Goal: Information Seeking & Learning: Learn about a topic

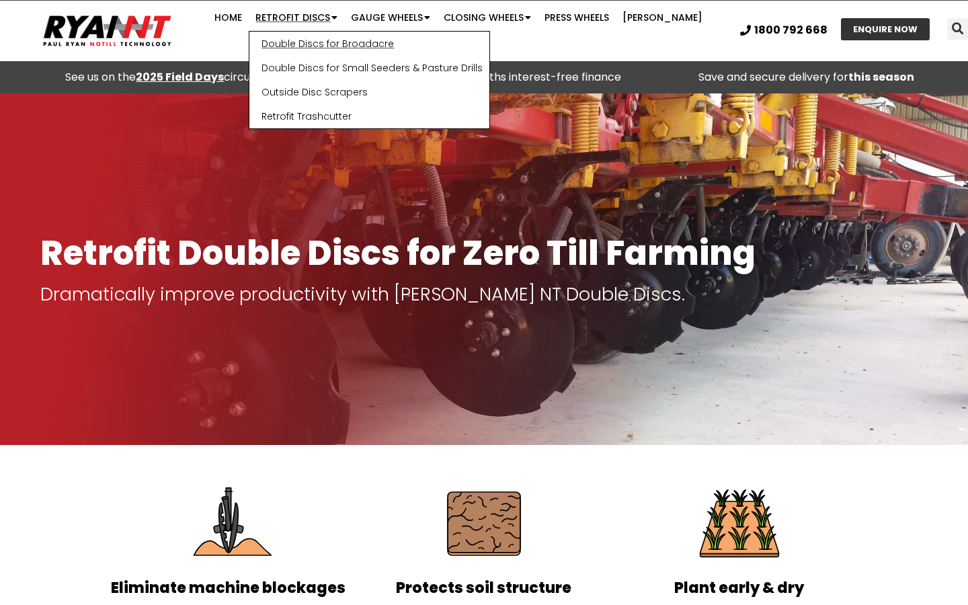
click at [305, 50] on link "Double Discs for Broadacre" at bounding box center [369, 44] width 240 height 24
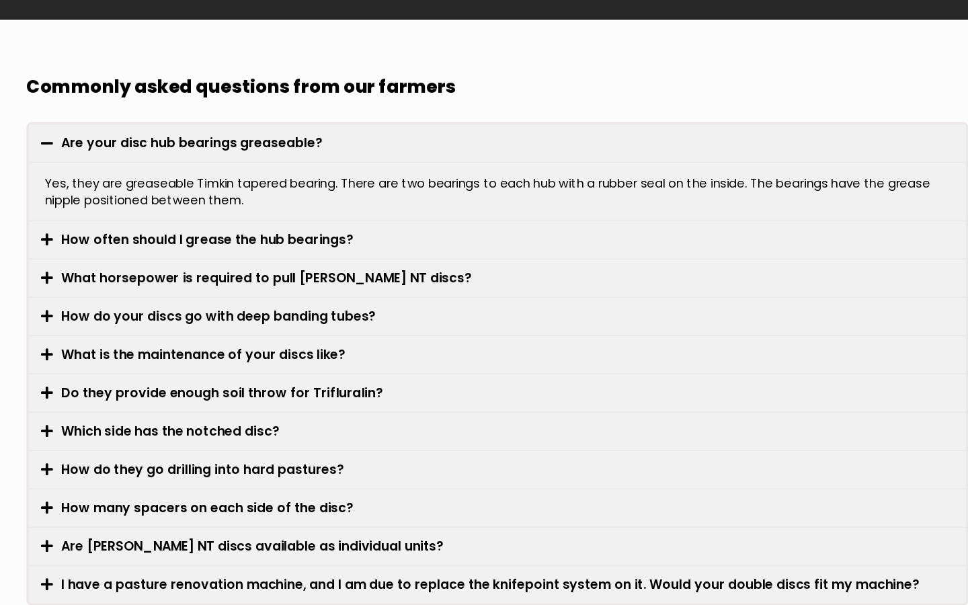
scroll to position [3581, 0]
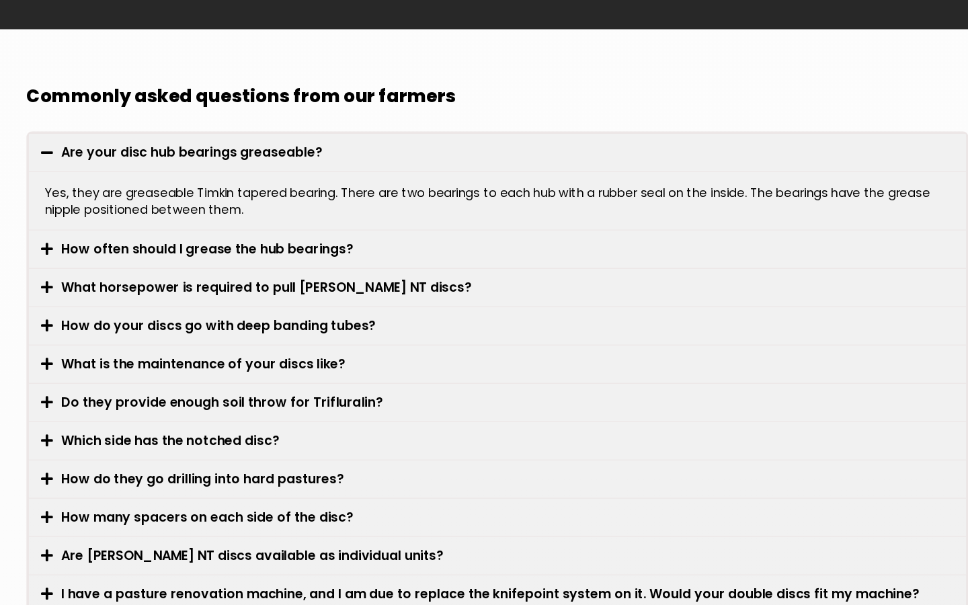
click at [240, 282] on link "How often should I grease the hub bearings?" at bounding box center [240, 289] width 246 height 15
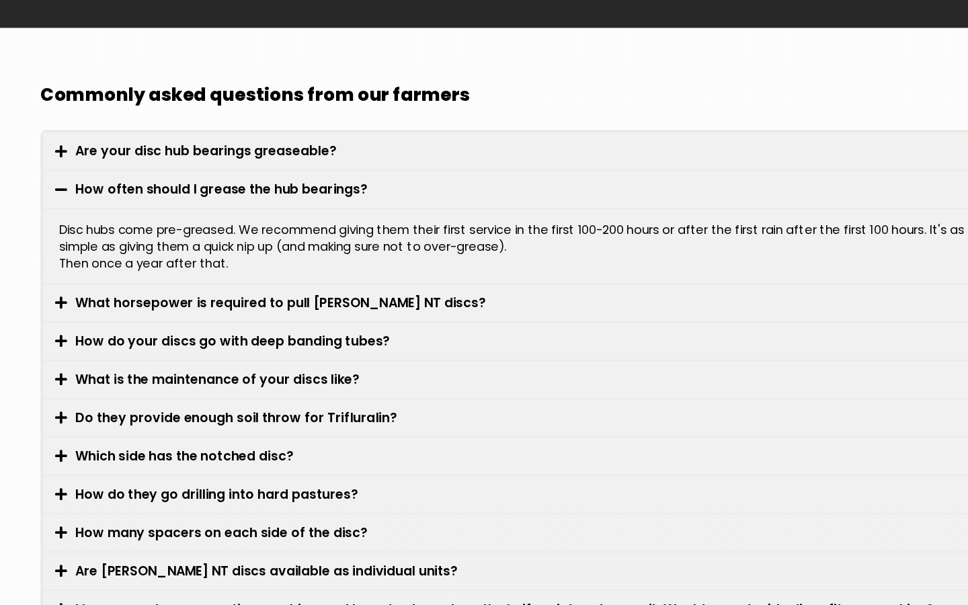
click at [206, 233] on link "How often should I grease the hub bearings?" at bounding box center [240, 240] width 246 height 15
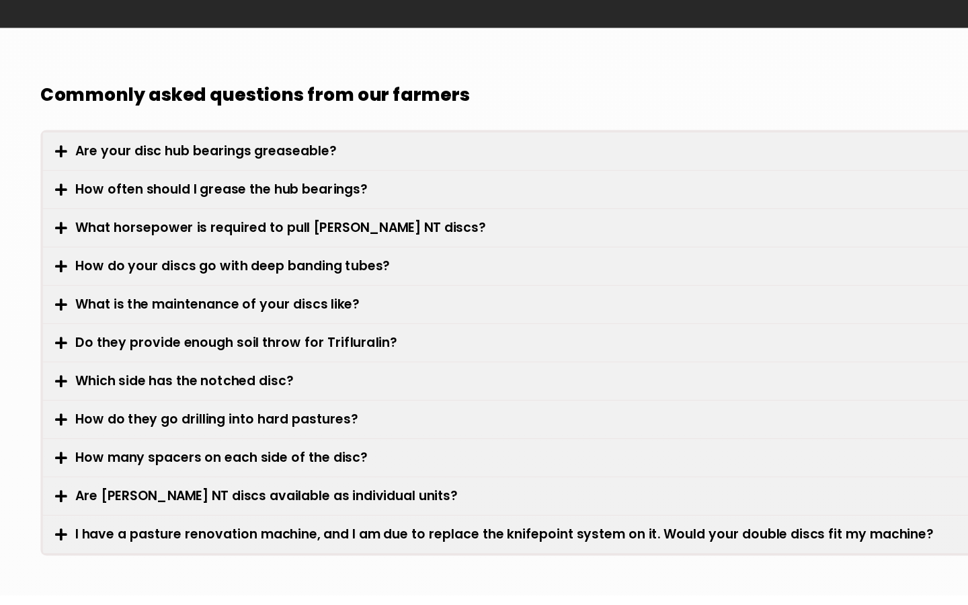
click at [208, 265] on link "What horsepower is required to pull [PERSON_NAME] NT discs?" at bounding box center [289, 272] width 345 height 15
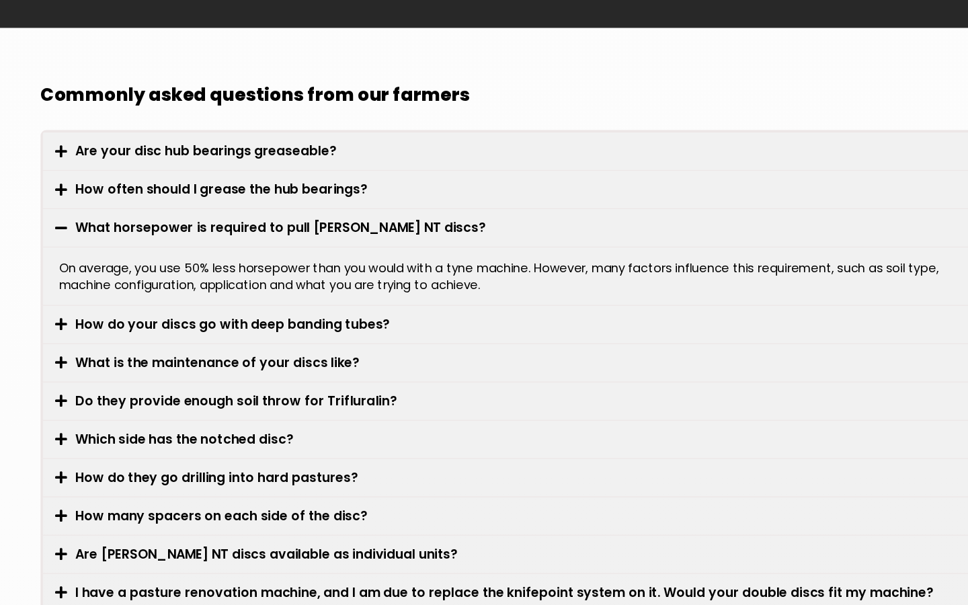
click at [208, 265] on link "What horsepower is required to pull [PERSON_NAME] NT discs?" at bounding box center [289, 272] width 345 height 15
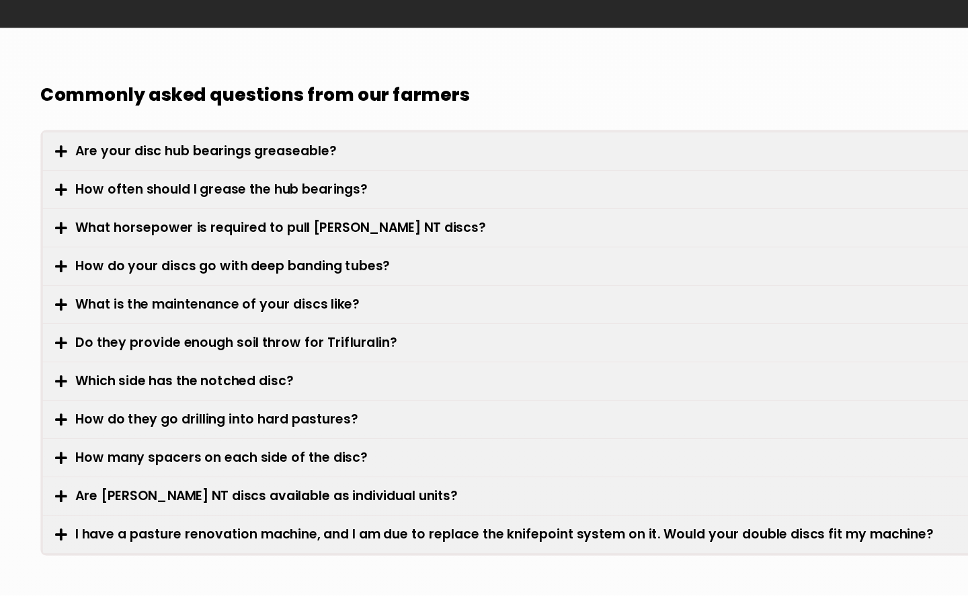
click at [202, 298] on link "How do your discs go with deep banding tubes?" at bounding box center [249, 305] width 265 height 15
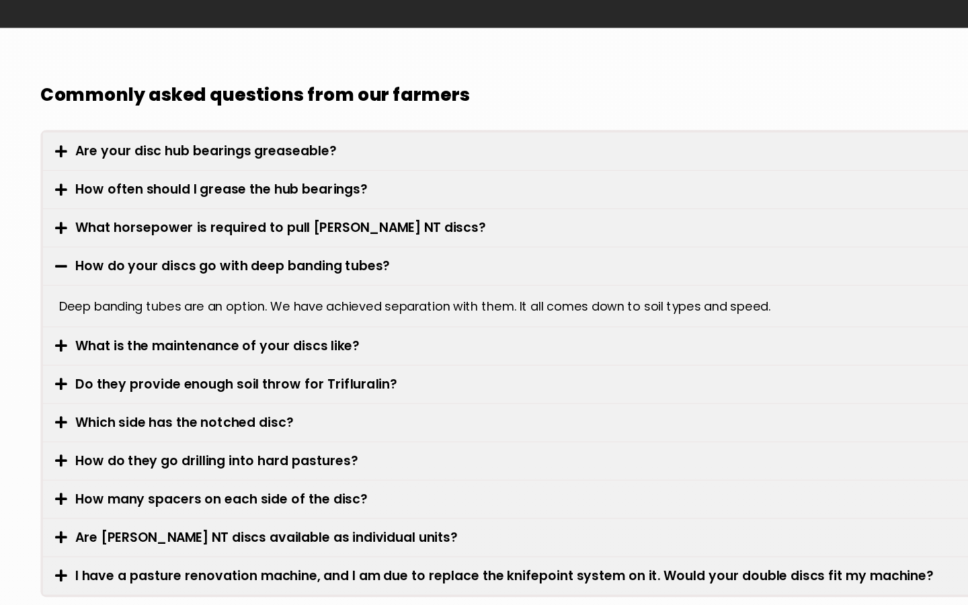
click at [202, 298] on link "How do your discs go with deep banding tubes?" at bounding box center [249, 305] width 265 height 15
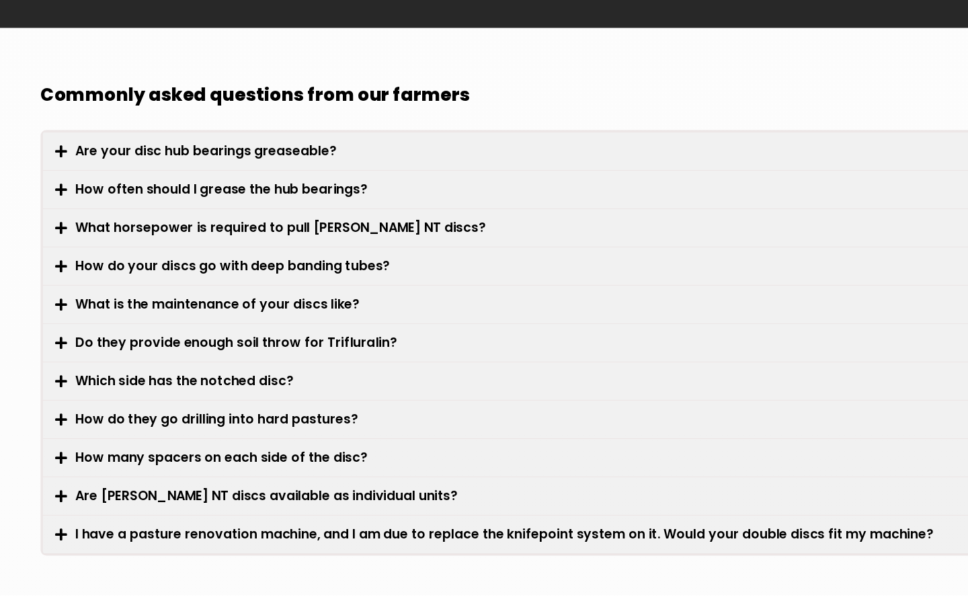
click at [173, 427] on link "How do they go drilling into hard pastures?" at bounding box center [236, 434] width 238 height 15
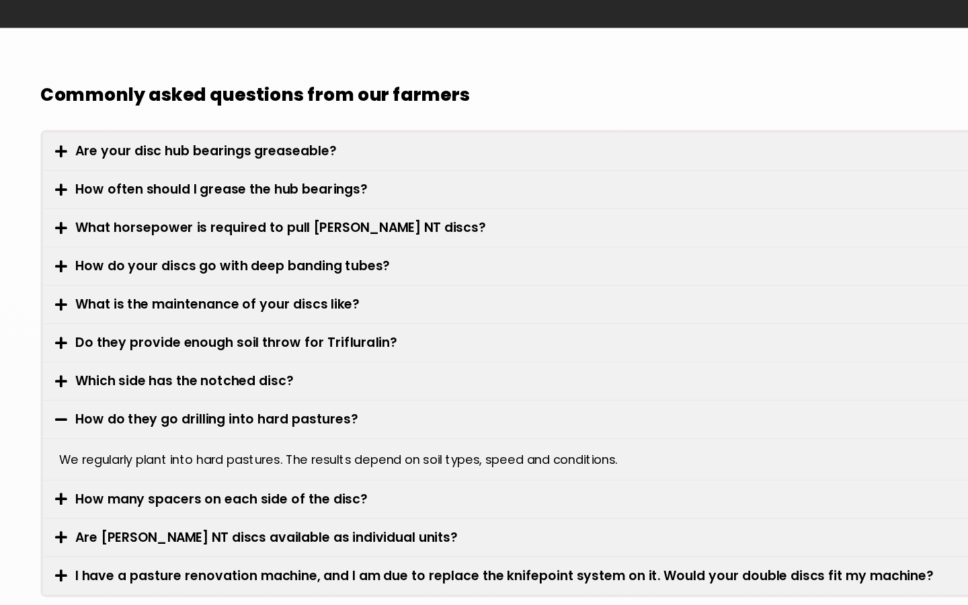
click at [173, 427] on link "How do they go drilling into hard pastures?" at bounding box center [236, 434] width 238 height 15
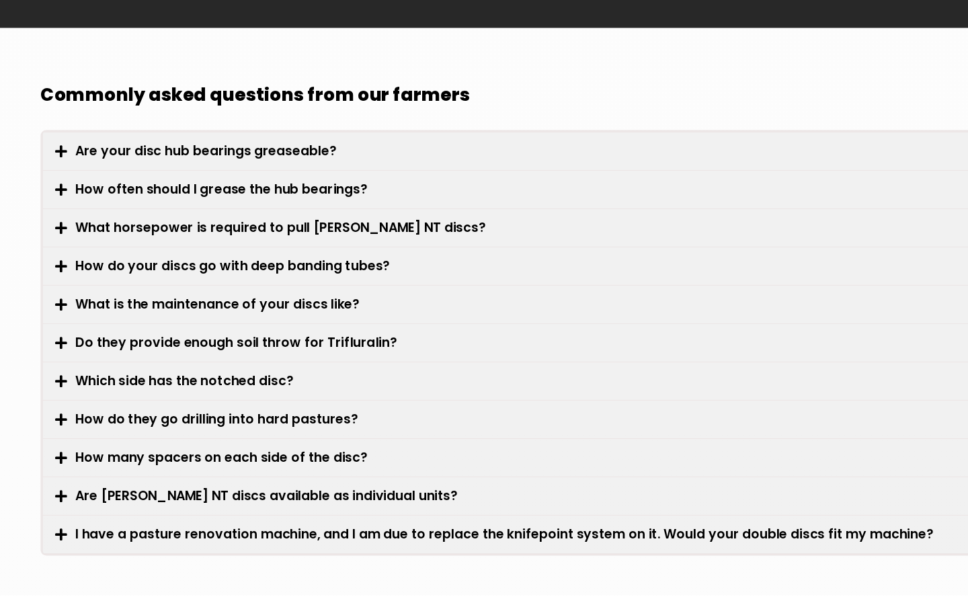
click at [183, 459] on link "How many spacers on each side of the disc?" at bounding box center [240, 466] width 246 height 15
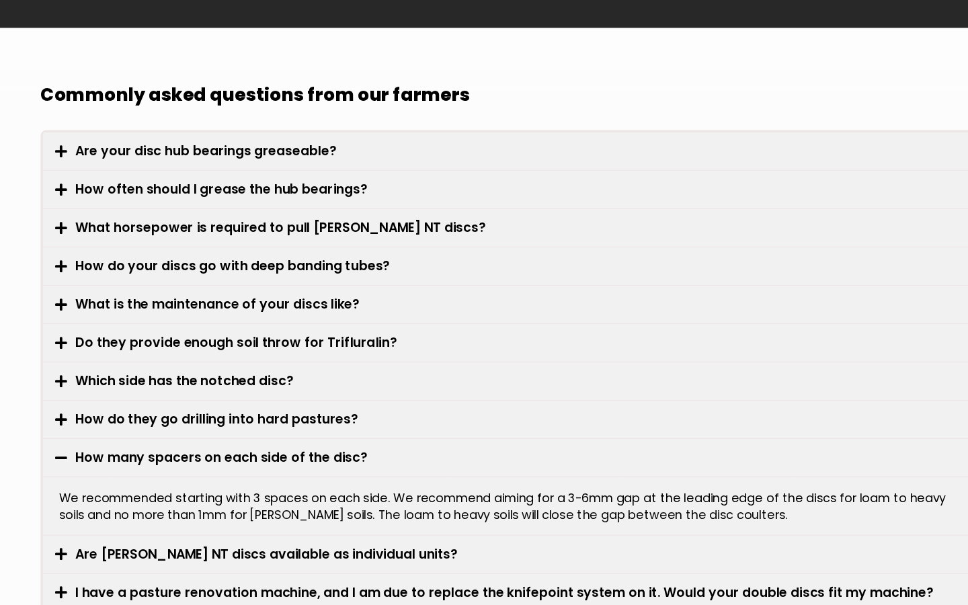
click at [183, 459] on link "How many spacers on each side of the disc?" at bounding box center [240, 466] width 246 height 15
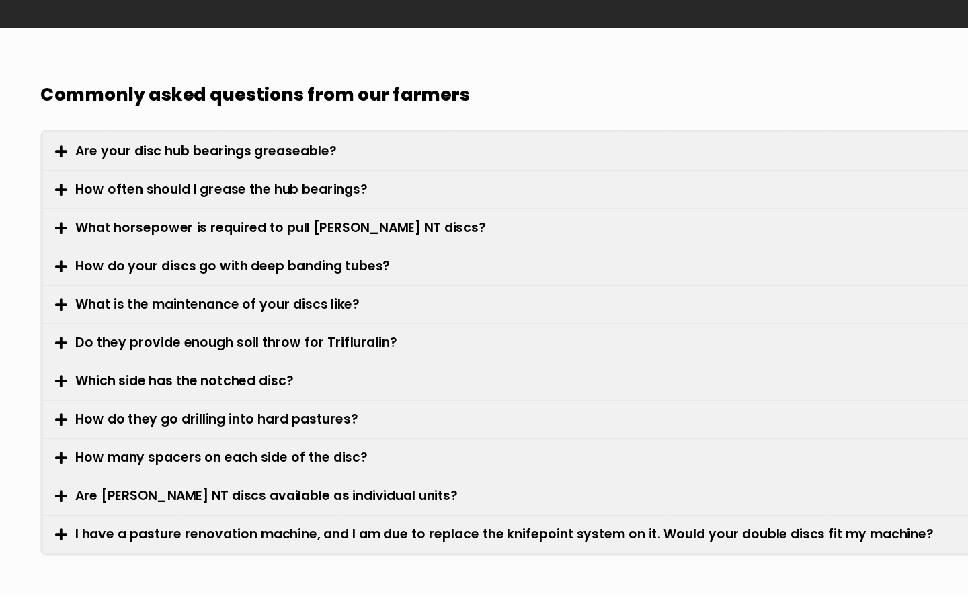
click at [198, 491] on link "Are [PERSON_NAME] NT discs available as individual units?" at bounding box center [278, 498] width 322 height 15
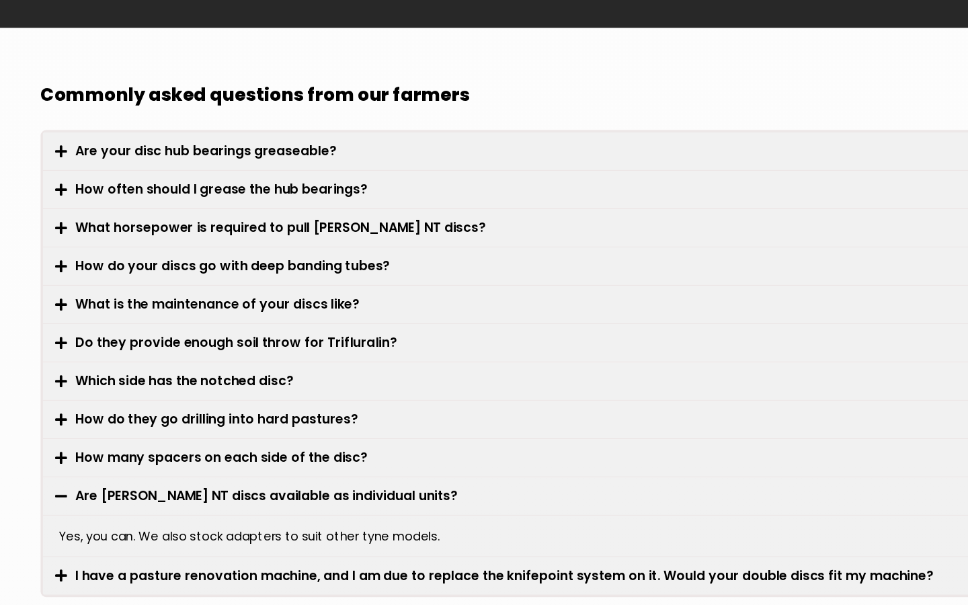
click at [198, 491] on link "Are [PERSON_NAME] NT discs available as individual units?" at bounding box center [278, 498] width 322 height 15
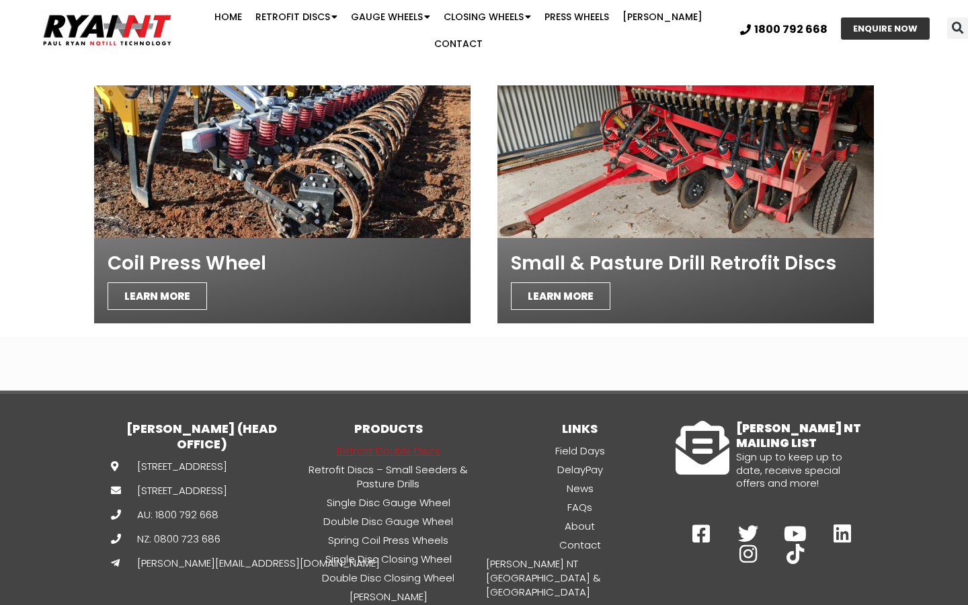
scroll to position [4561, 0]
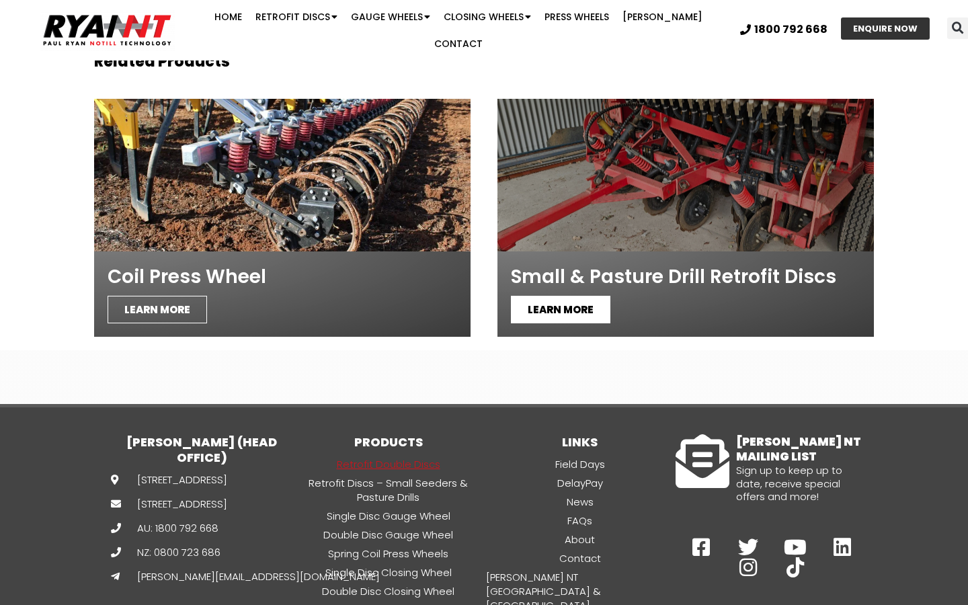
click at [570, 296] on span "LEARN MORE" at bounding box center [560, 310] width 99 height 28
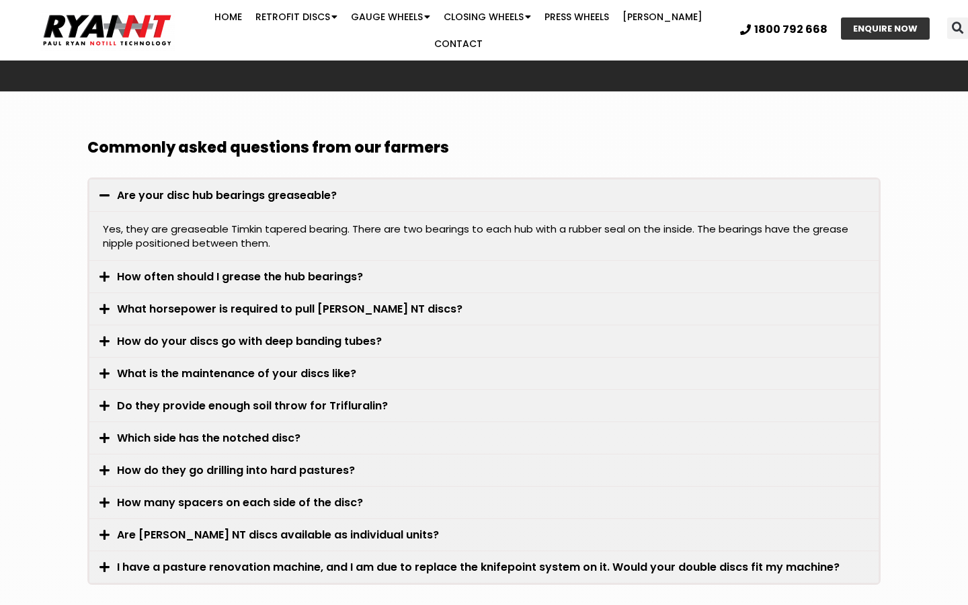
scroll to position [3812, 0]
click at [489, 30] on link "Contact" at bounding box center [458, 43] width 62 height 27
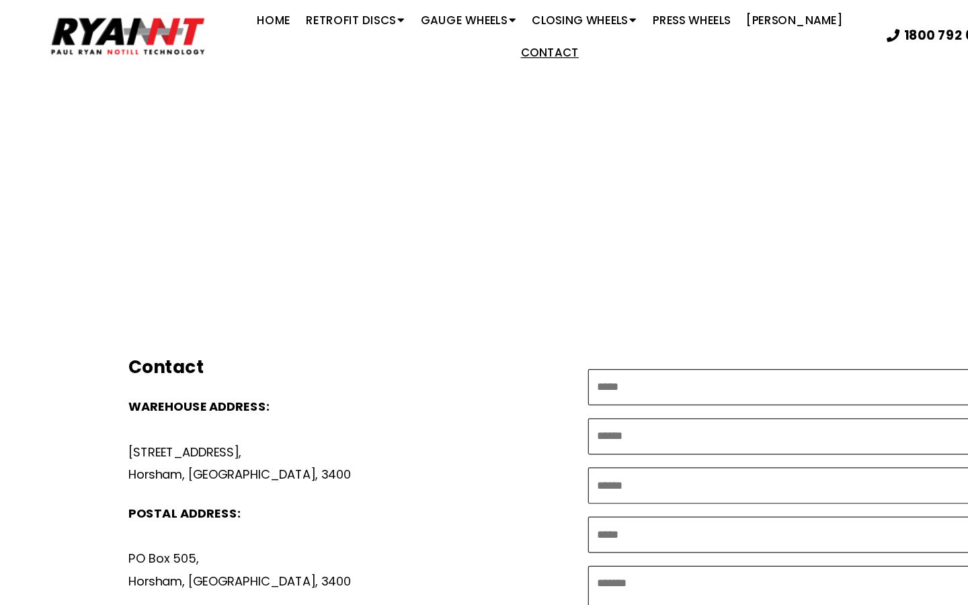
scroll to position [358, 0]
